Goal: Task Accomplishment & Management: Complete application form

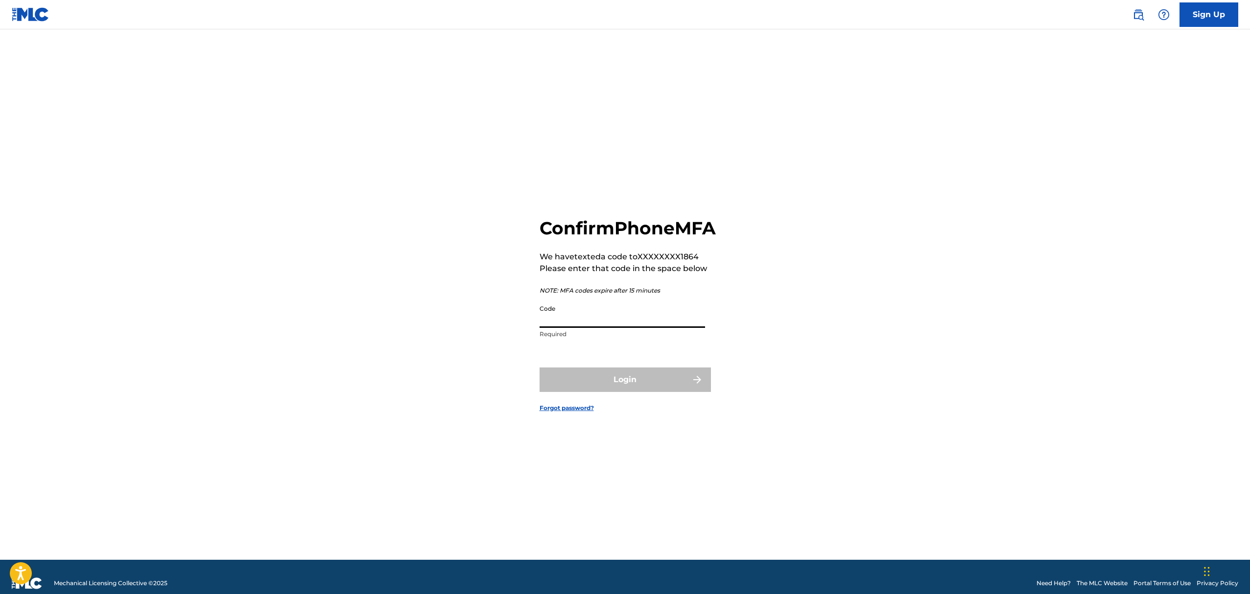
click at [570, 326] on input "Code" at bounding box center [621, 314] width 165 height 28
type input "237394"
click at [611, 392] on button "Login" at bounding box center [624, 380] width 171 height 24
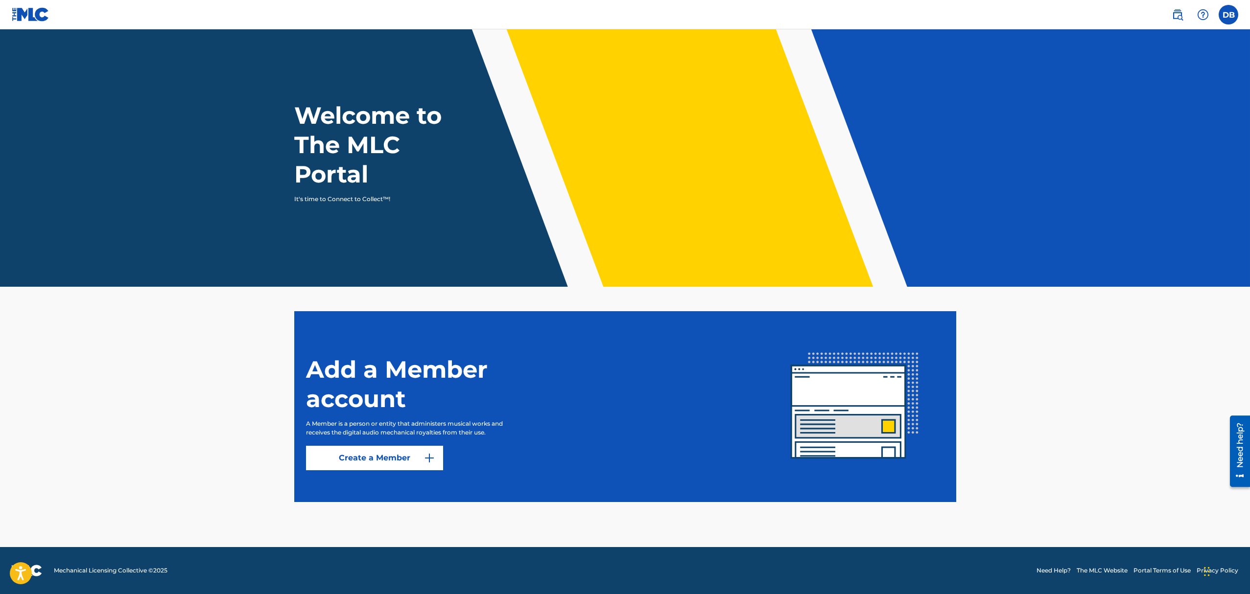
click at [1222, 19] on label at bounding box center [1228, 15] width 20 height 20
click at [1228, 15] on input "DB [PERSON_NAME] [EMAIL_ADDRESS][DOMAIN_NAME] Profile Log out" at bounding box center [1228, 15] width 0 height 0
click at [1022, 63] on header "Welcome to The MLC Portal It's time to Connect to Collect™!" at bounding box center [625, 157] width 1250 height 257
click at [424, 458] on img at bounding box center [429, 458] width 12 height 12
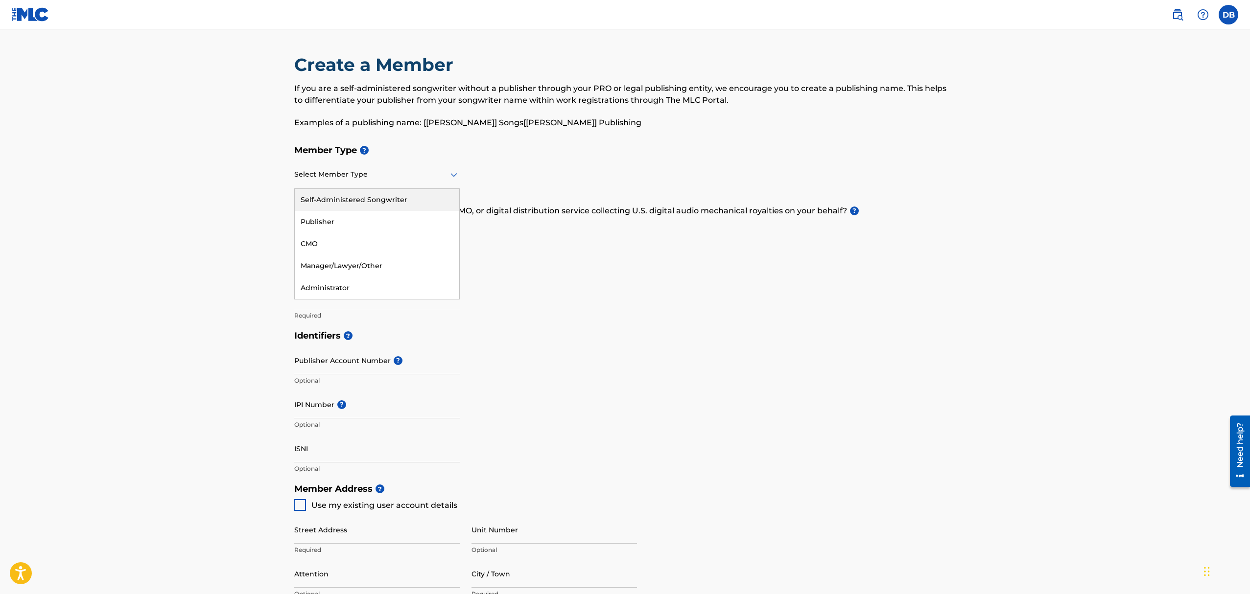
click at [450, 176] on icon at bounding box center [454, 175] width 12 height 12
click at [361, 221] on div "Publisher" at bounding box center [377, 222] width 164 height 22
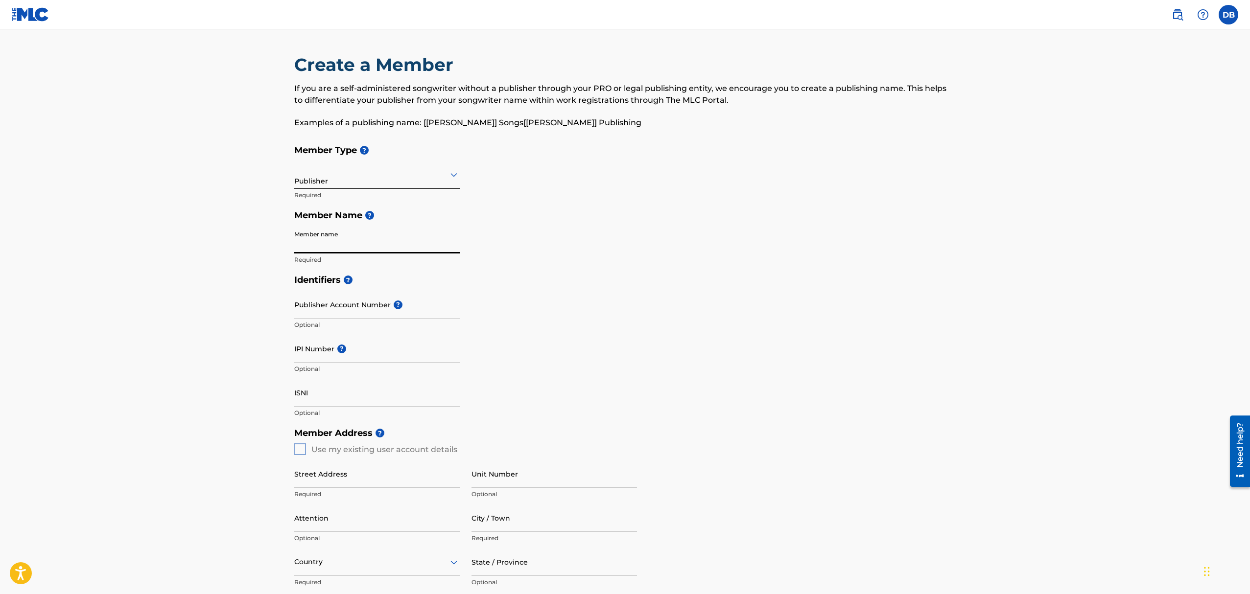
click at [335, 240] on input "Member name" at bounding box center [376, 240] width 165 height 28
type input "Emarc Entertainment"
